Goal: Transaction & Acquisition: Purchase product/service

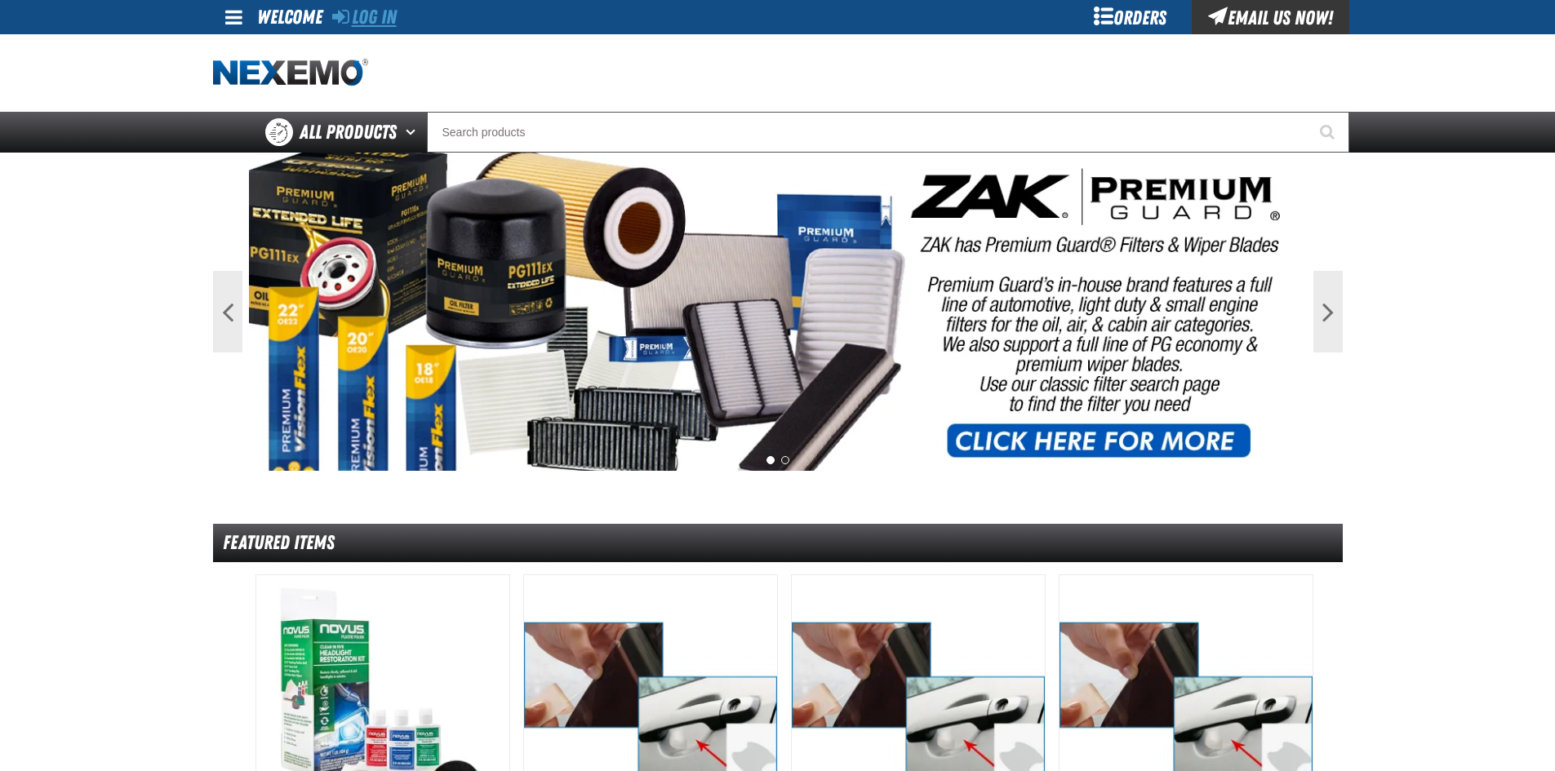
click at [366, 22] on link "Log In" at bounding box center [364, 17] width 64 height 23
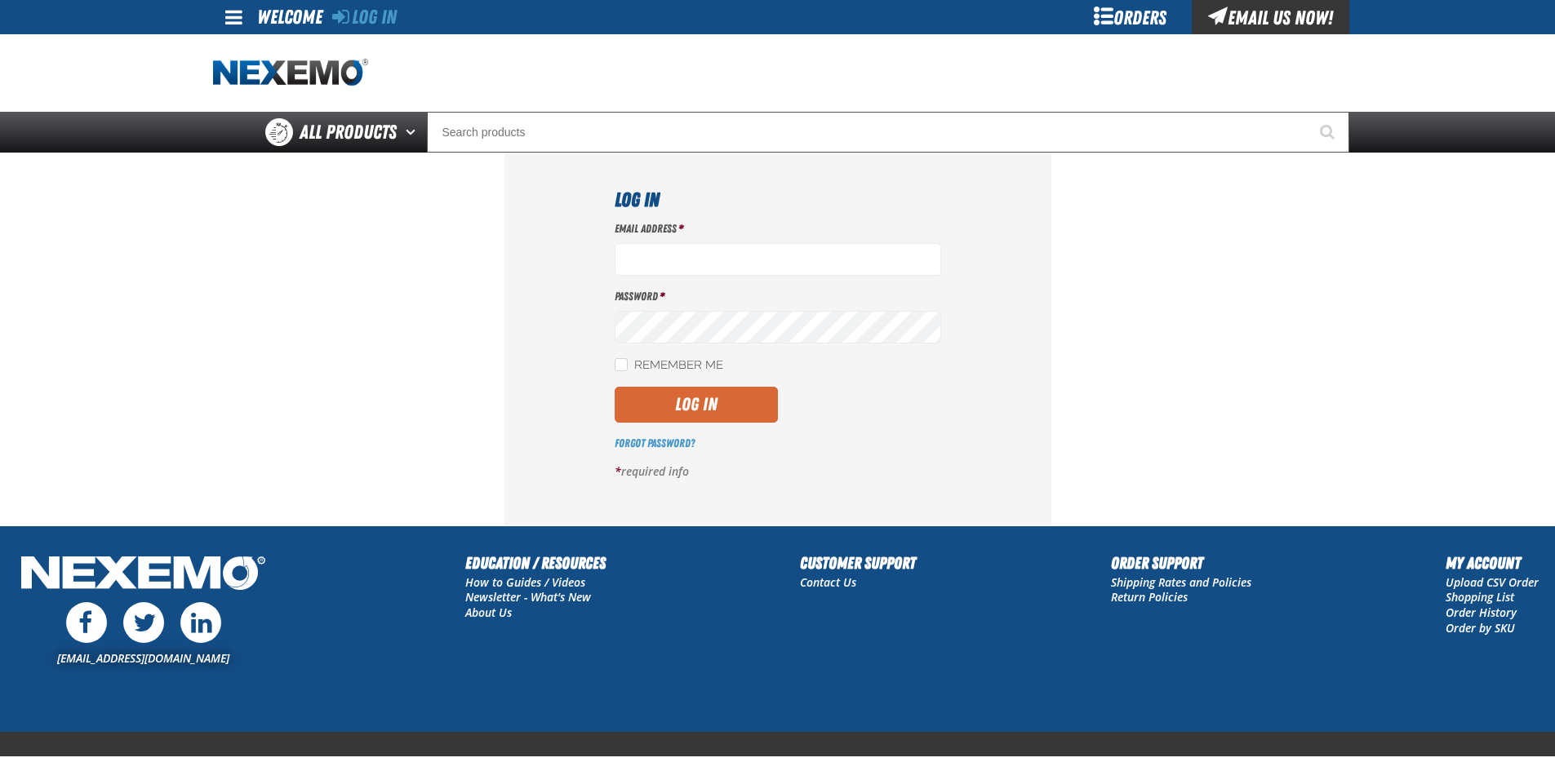
type input "[EMAIL_ADDRESS][DOMAIN_NAME]"
click at [677, 399] on button "Log In" at bounding box center [696, 405] width 163 height 36
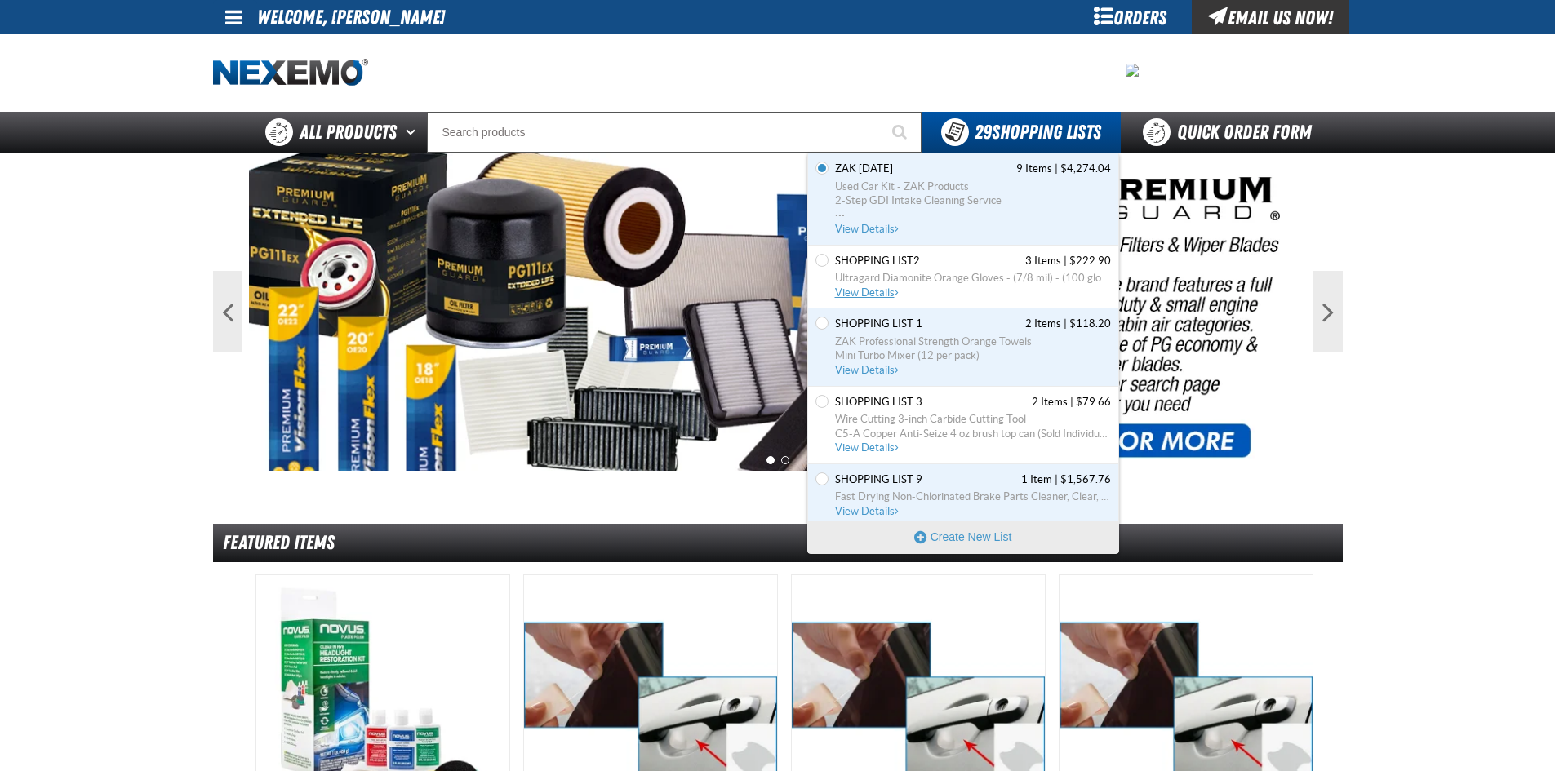
click at [882, 291] on span "View Details" at bounding box center [868, 292] width 66 height 12
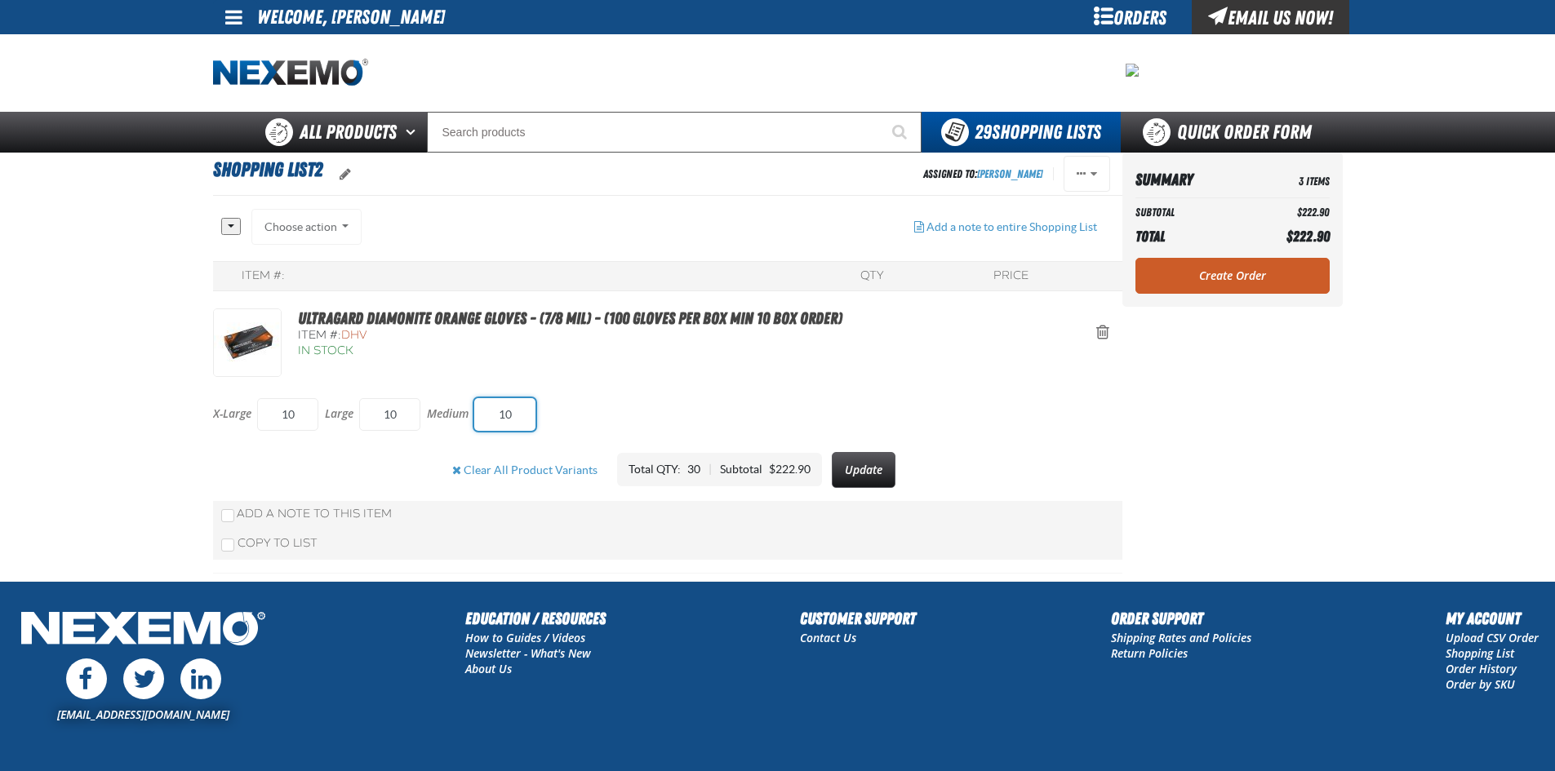
drag, startPoint x: 486, startPoint y: 411, endPoint x: 520, endPoint y: 406, distance: 33.7
click at [520, 408] on input "10" at bounding box center [504, 414] width 61 height 33
drag, startPoint x: 379, startPoint y: 415, endPoint x: 415, endPoint y: 406, distance: 36.8
click at [415, 406] on input "10" at bounding box center [389, 414] width 61 height 33
type input "20"
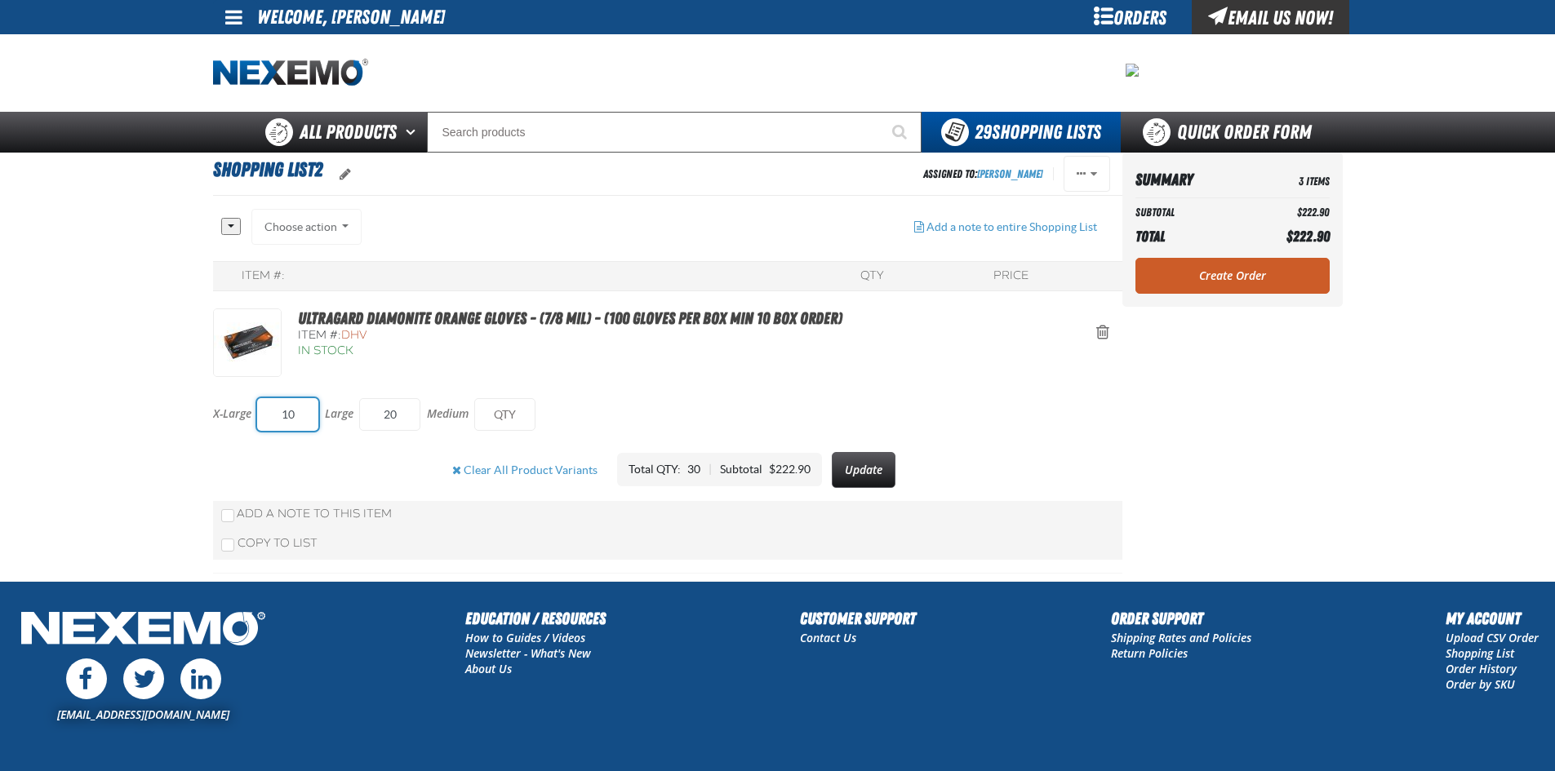
click at [317, 417] on input "10" at bounding box center [287, 414] width 61 height 33
click at [853, 475] on button "Update" at bounding box center [864, 470] width 64 height 36
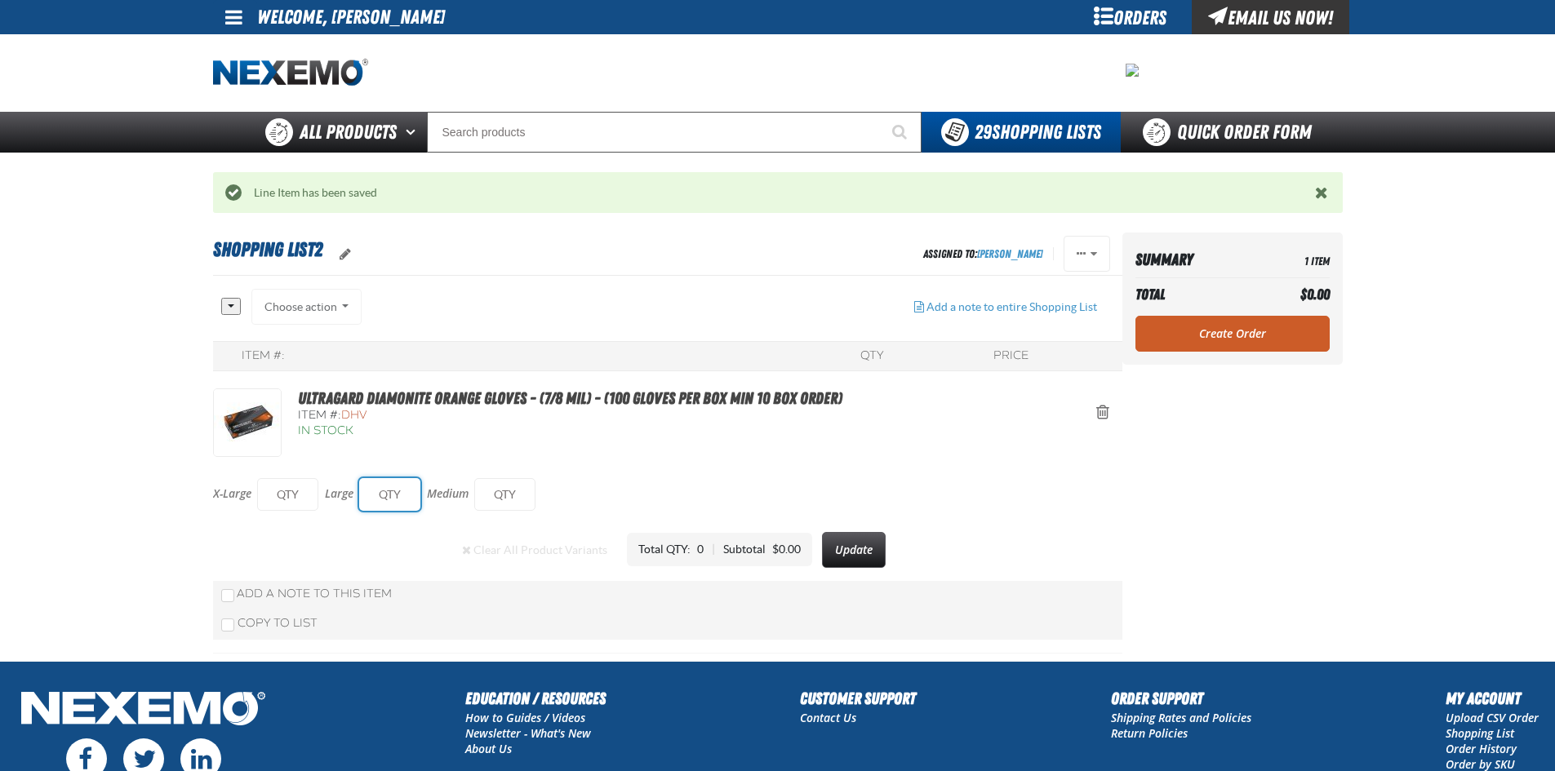
click at [400, 492] on input "text" at bounding box center [389, 494] width 61 height 33
type input "20"
click at [864, 544] on button "Update" at bounding box center [864, 550] width 64 height 36
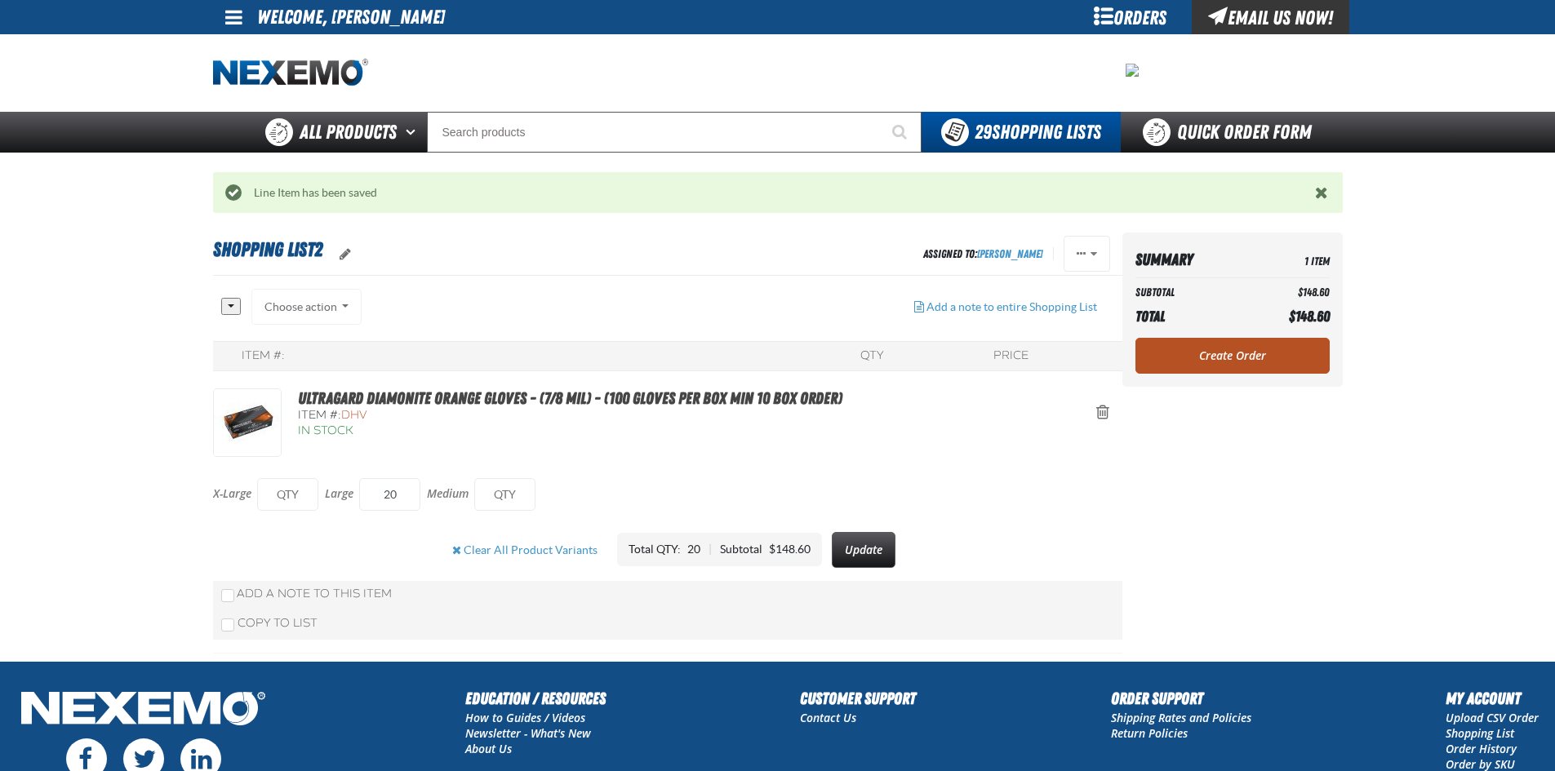
click at [1237, 356] on link "Create Order" at bounding box center [1232, 356] width 194 height 36
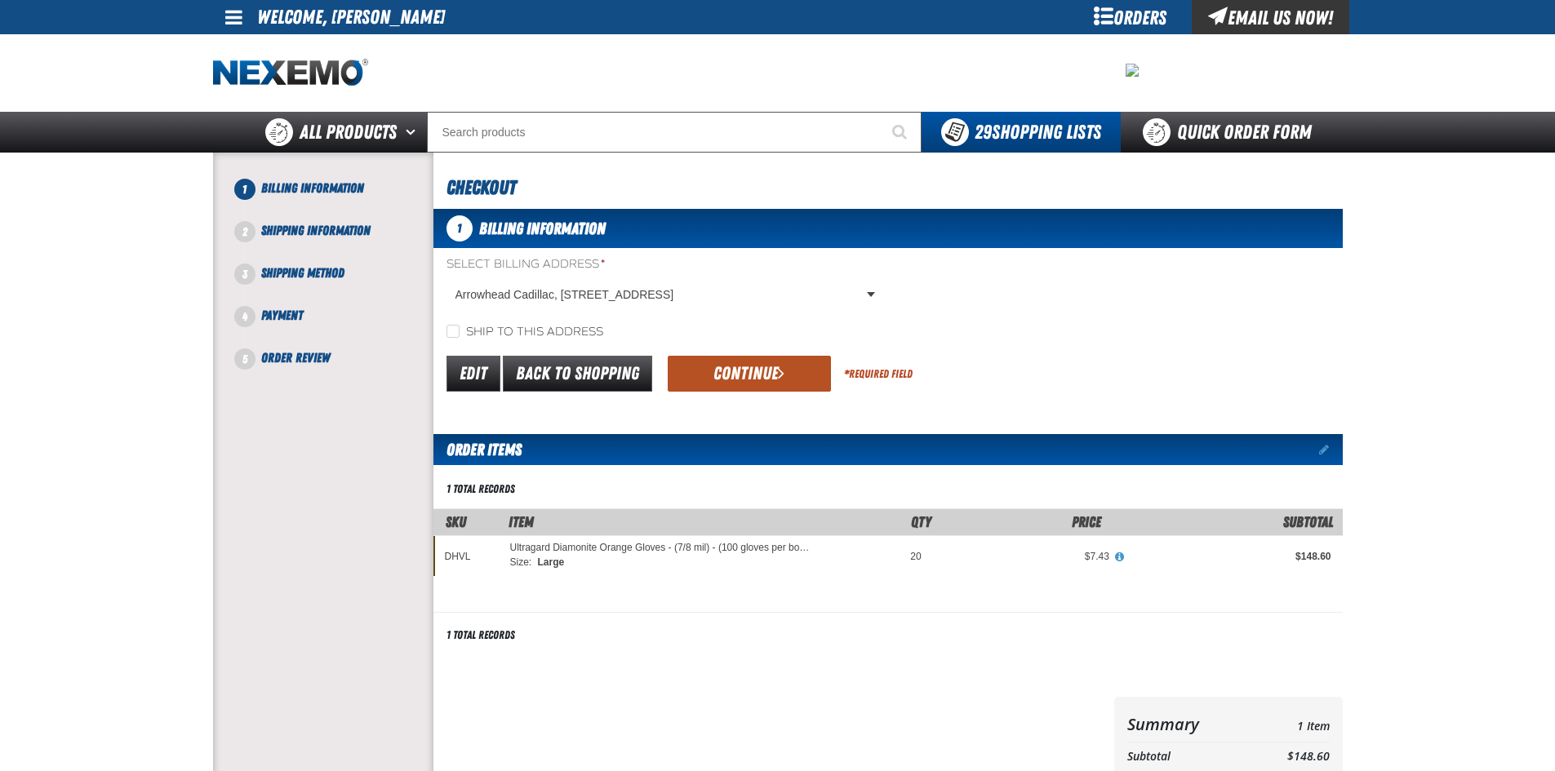
click at [722, 368] on button "Continue" at bounding box center [749, 374] width 163 height 36
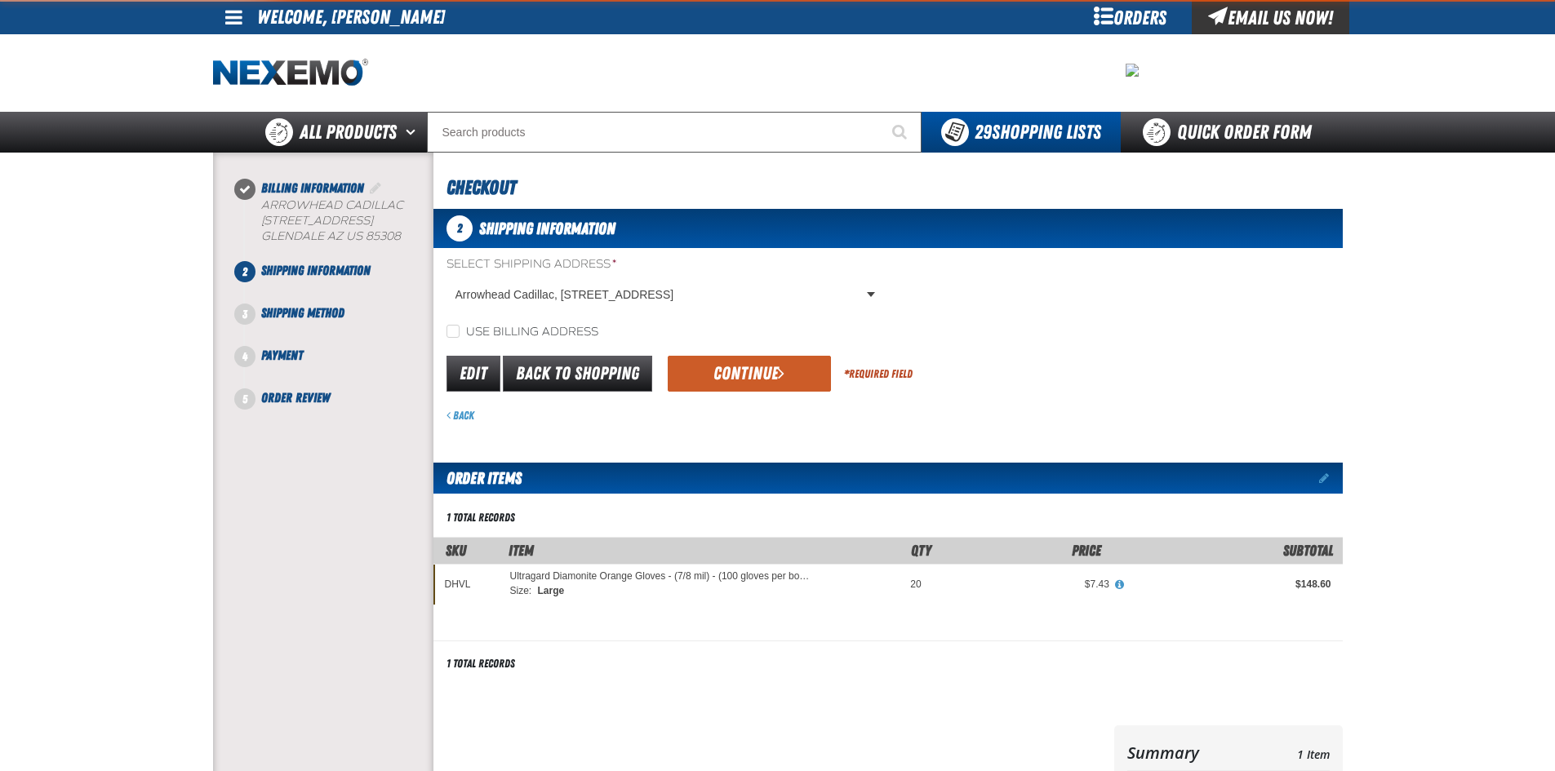
click at [722, 368] on button "Continue" at bounding box center [749, 374] width 163 height 36
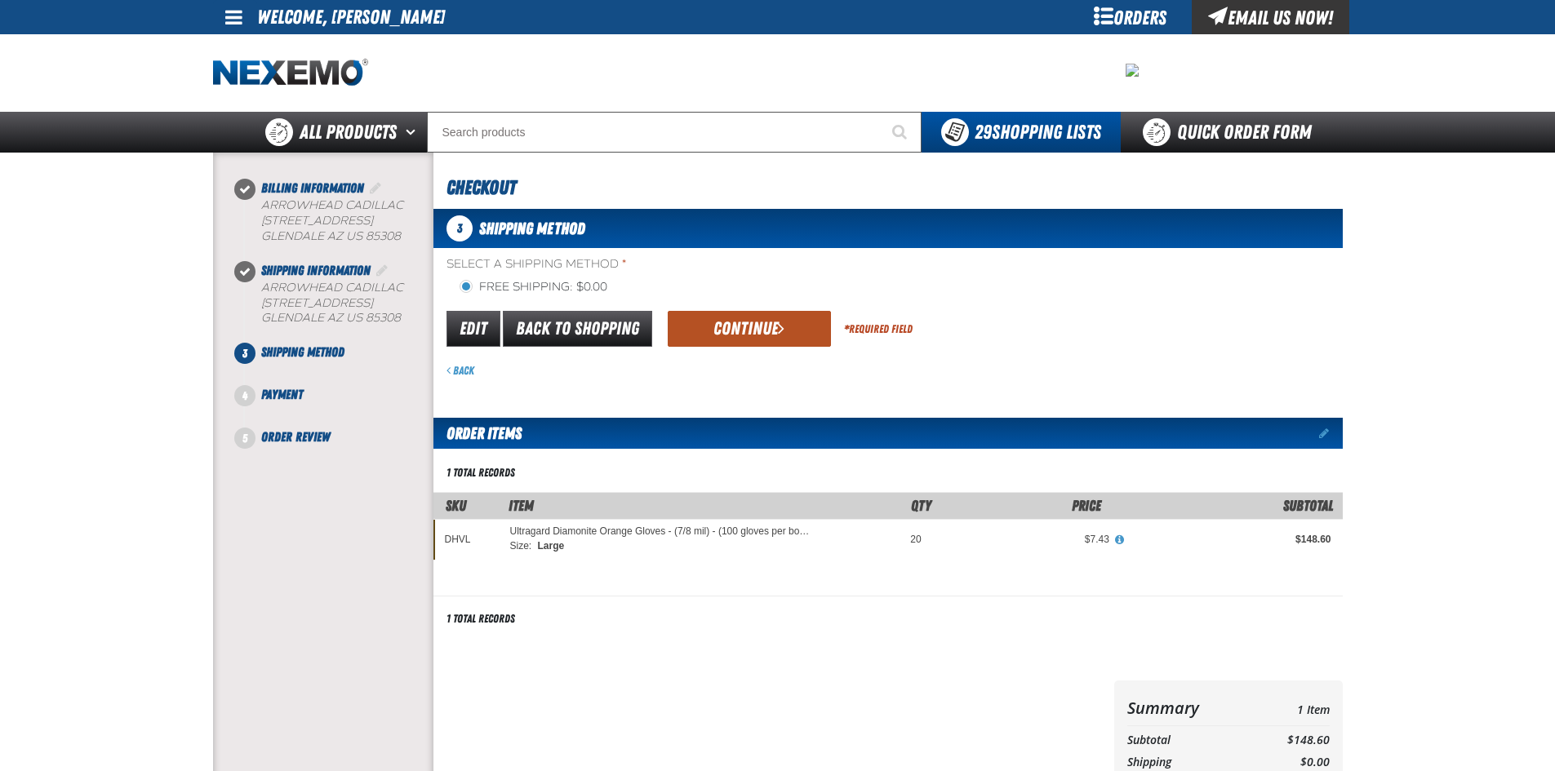
click at [721, 338] on button "Continue" at bounding box center [749, 329] width 163 height 36
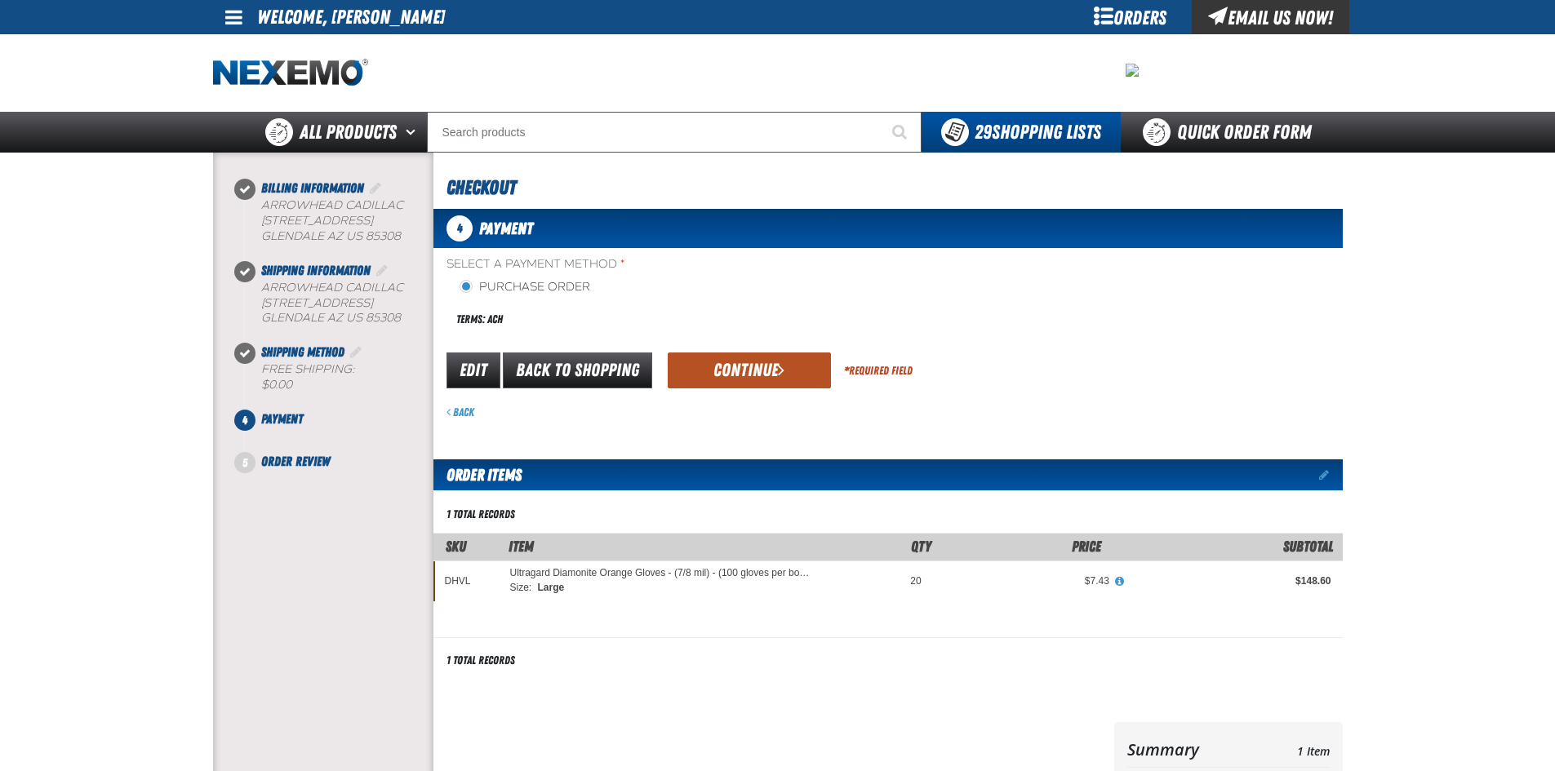
click at [728, 375] on button "Continue" at bounding box center [749, 371] width 163 height 36
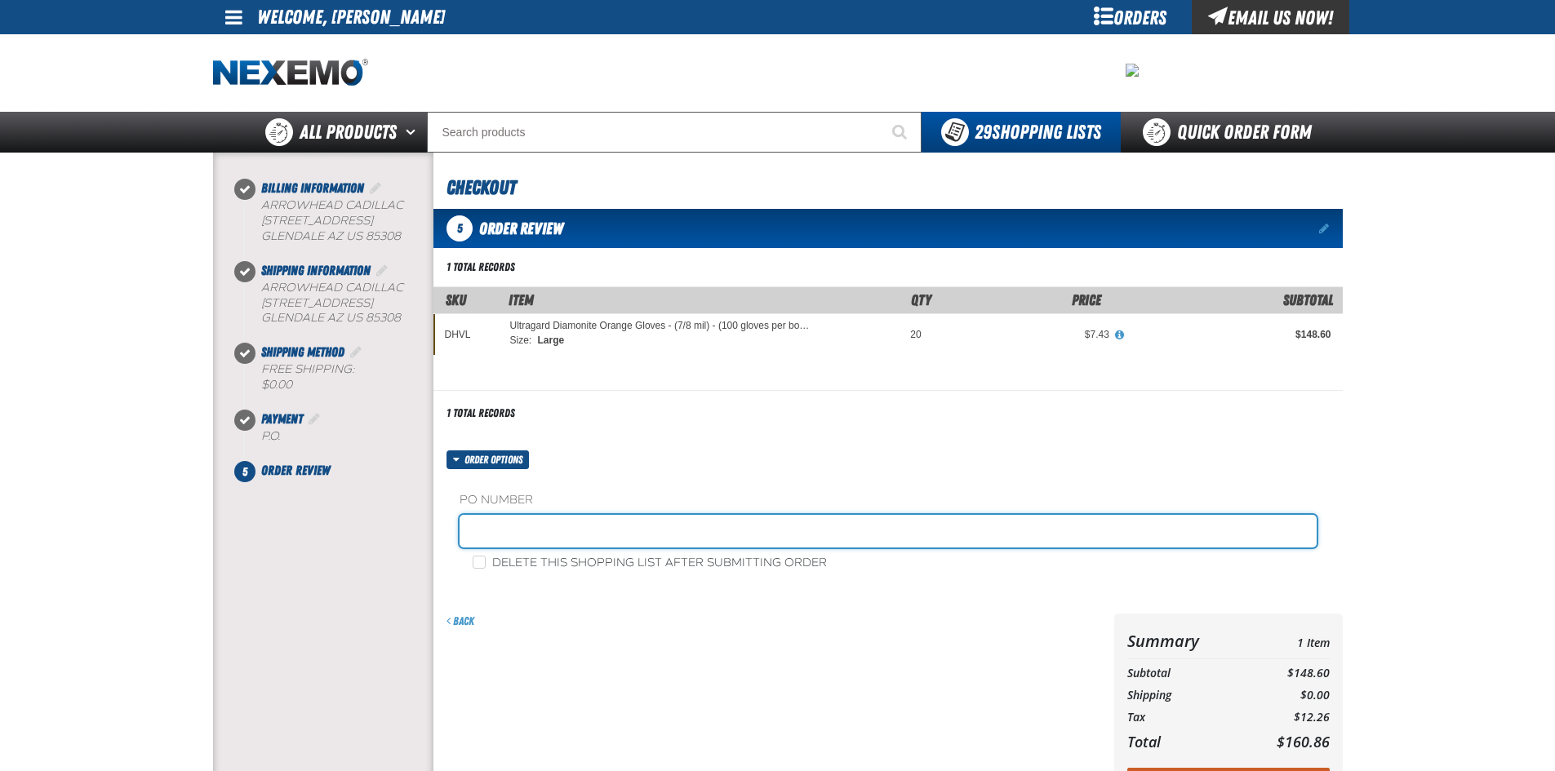
click at [517, 534] on input "text" at bounding box center [888, 531] width 857 height 33
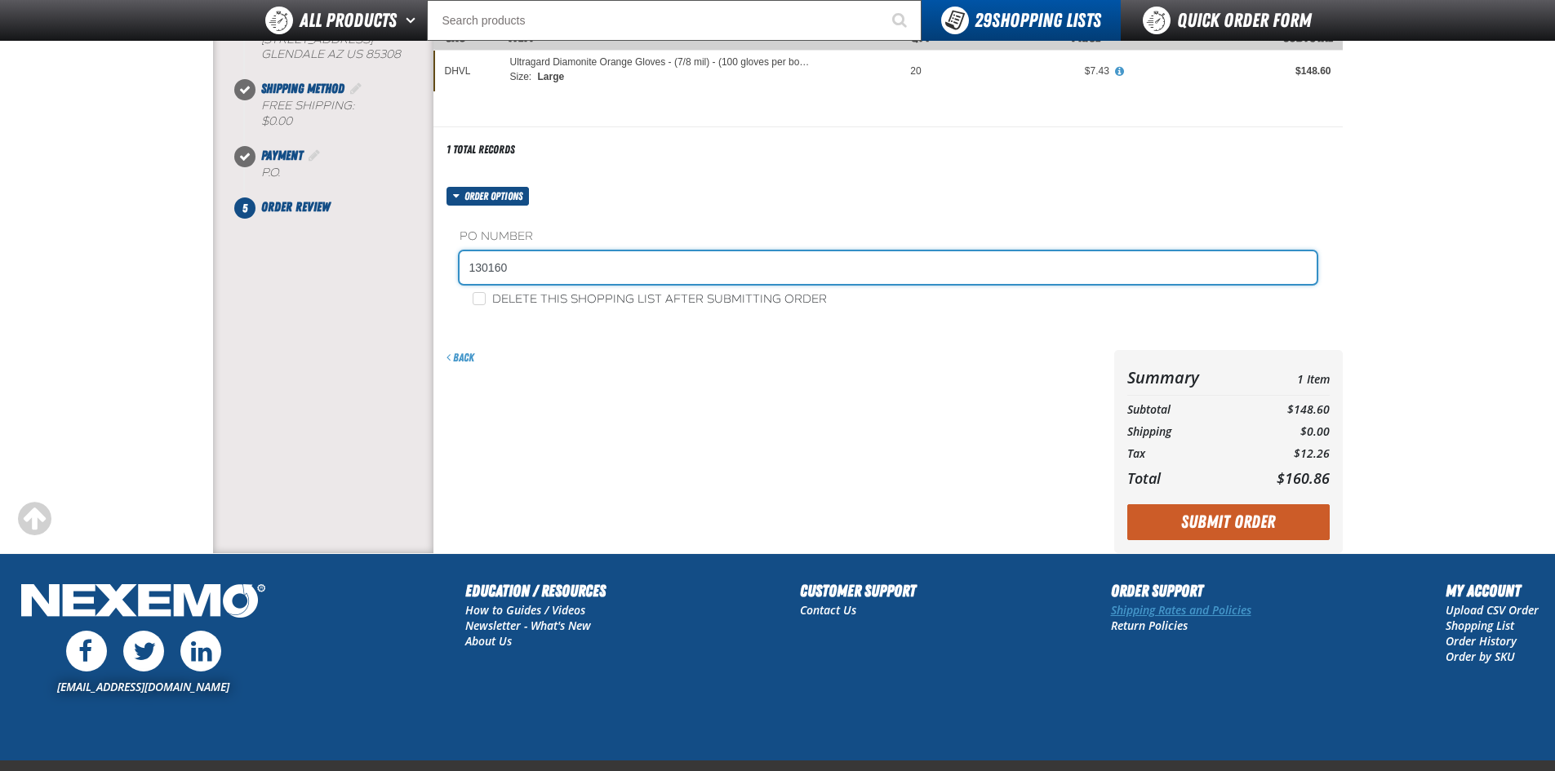
scroll to position [245, 0]
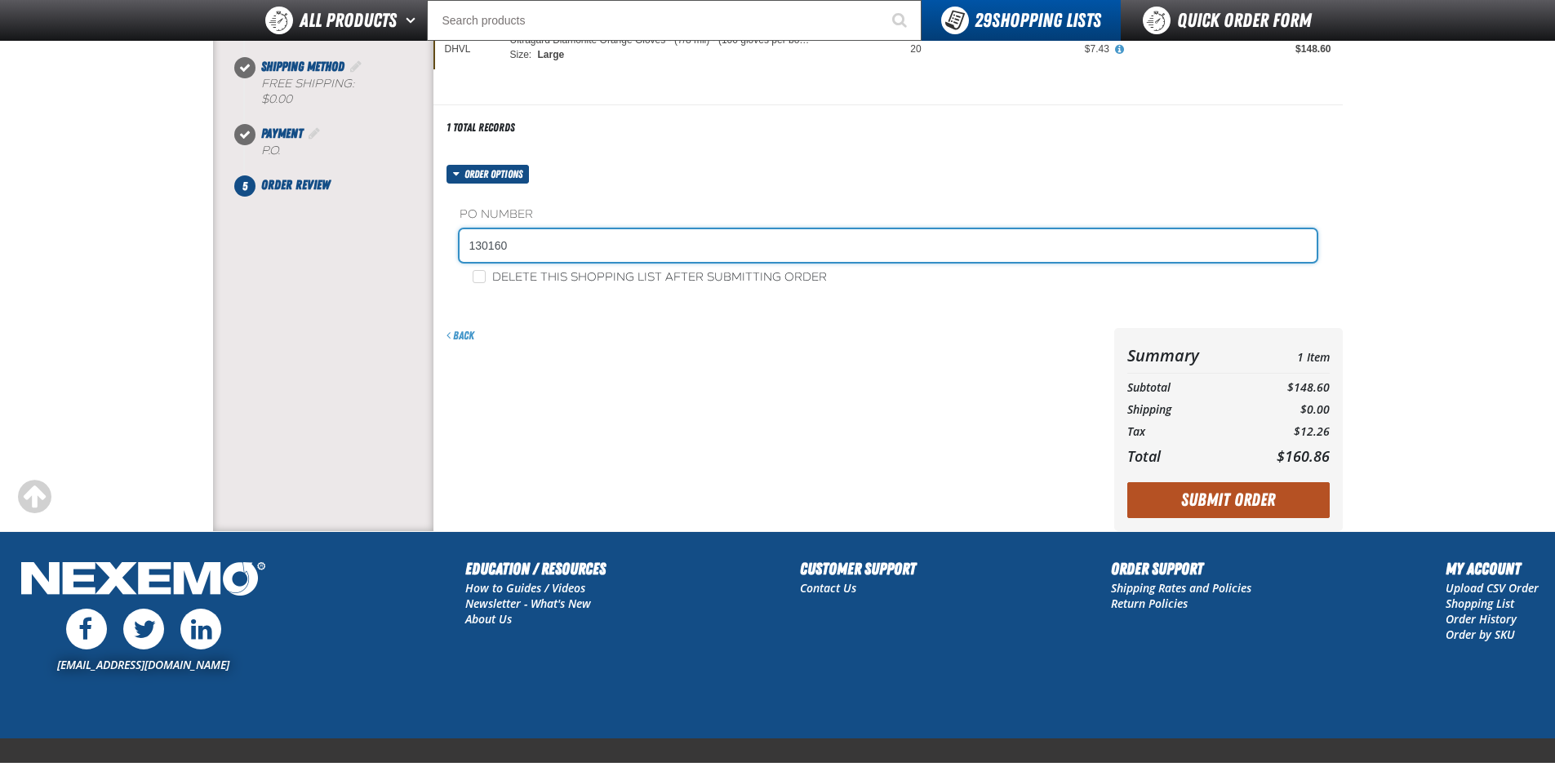
type input "130160"
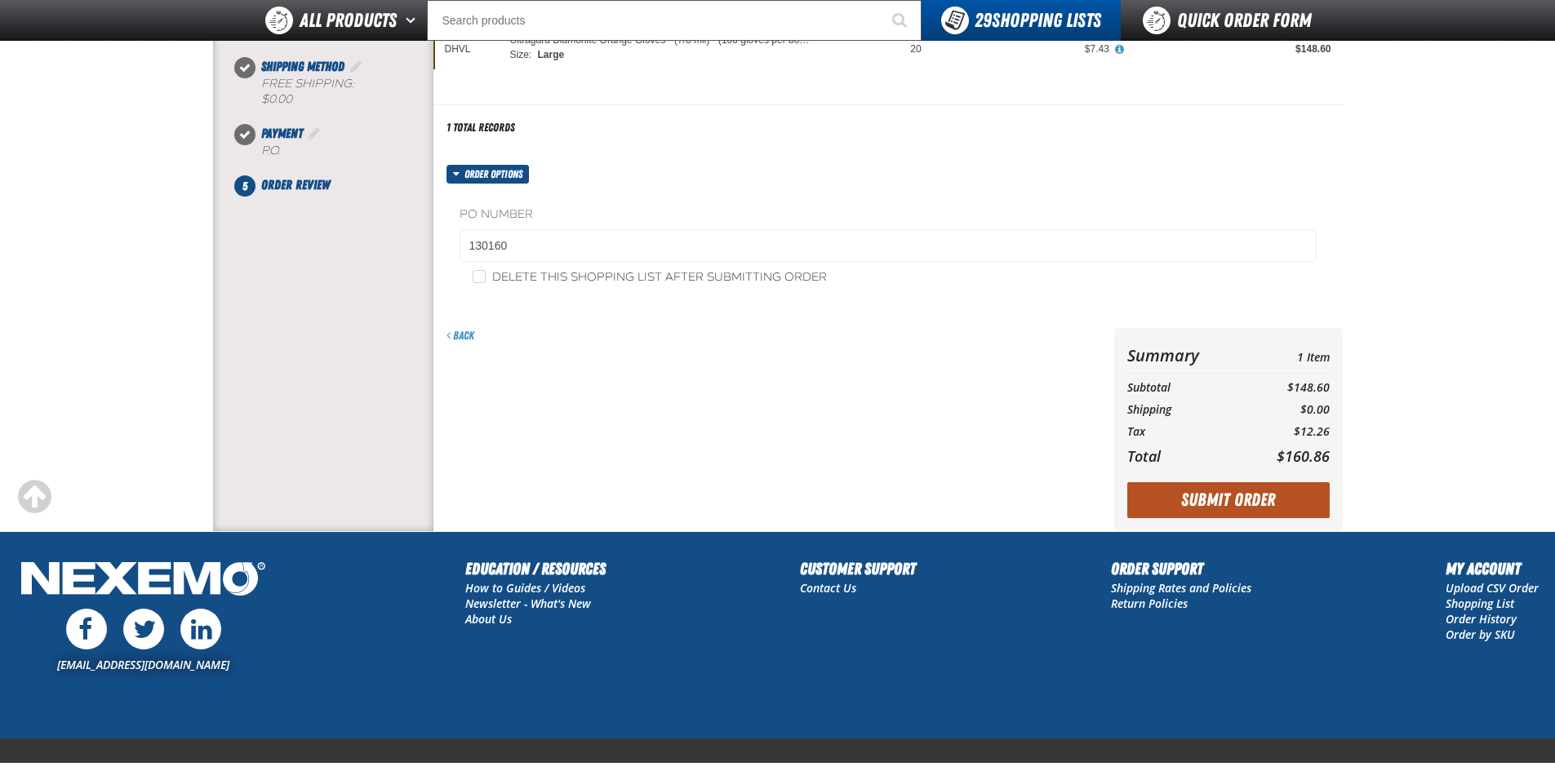
click at [1246, 500] on button "Submit Order" at bounding box center [1228, 500] width 202 height 36
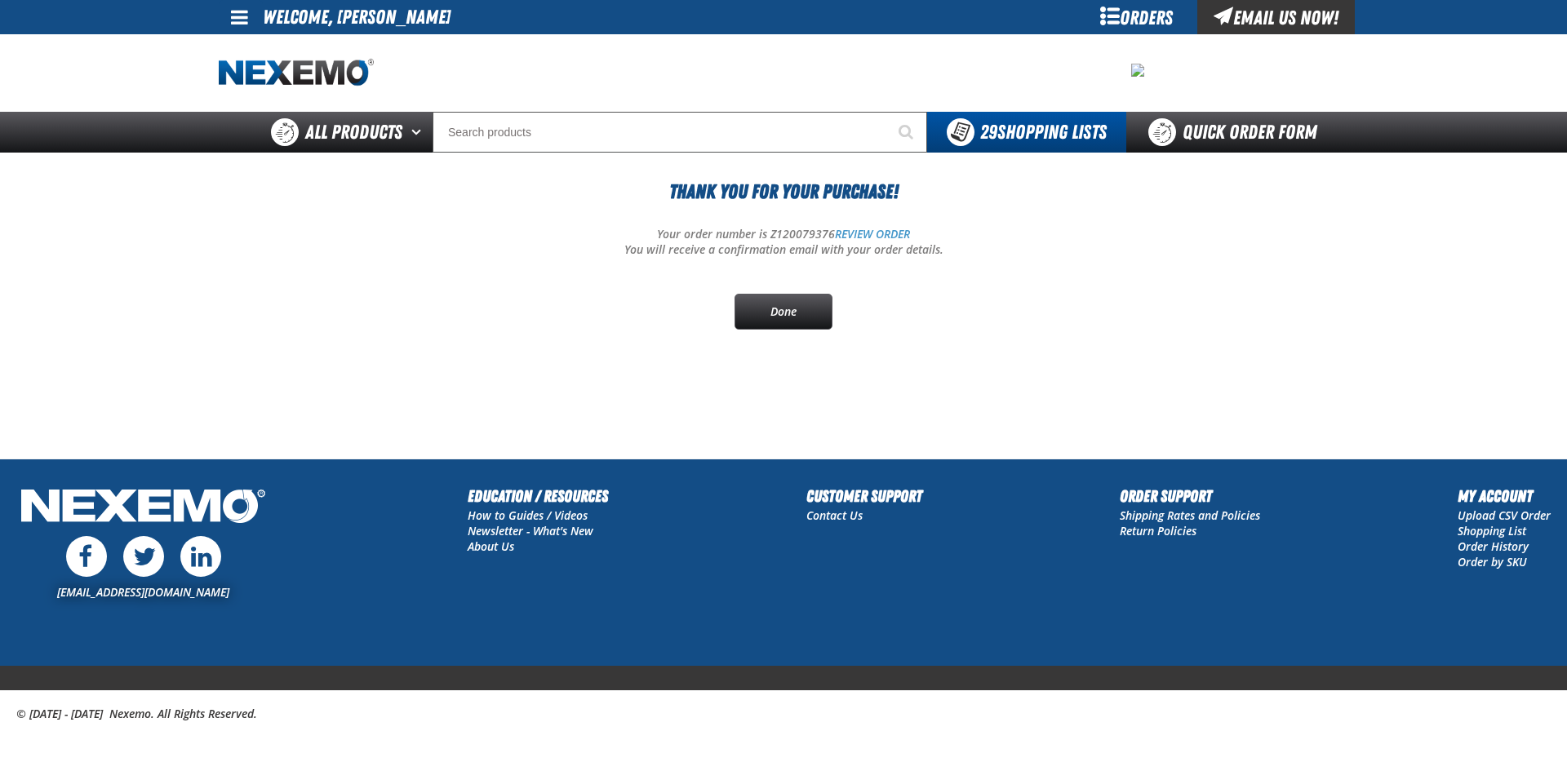
click at [244, 17] on span at bounding box center [239, 17] width 17 height 20
click at [263, 80] on link "Sign Out Sign Out" at bounding box center [254, 80] width 56 height 16
